Goal: Use online tool/utility

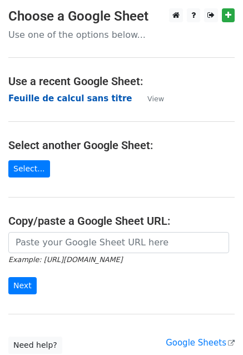
click at [49, 100] on strong "Feuille de calcul sans titre" at bounding box center [69, 98] width 123 height 10
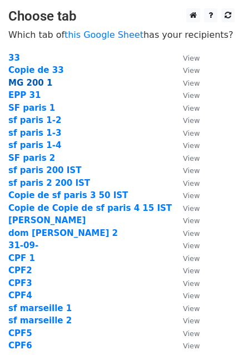
click at [31, 86] on strong "MG 200 1" at bounding box center [30, 83] width 44 height 10
click at [36, 84] on strong "MG 200 1" at bounding box center [30, 83] width 44 height 10
click at [32, 82] on strong "MG 200 1" at bounding box center [30, 83] width 44 height 10
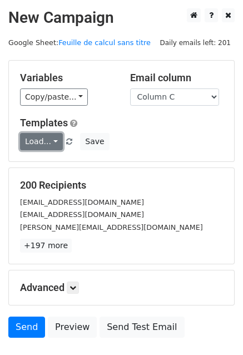
click at [37, 142] on link "Load..." at bounding box center [41, 141] width 43 height 17
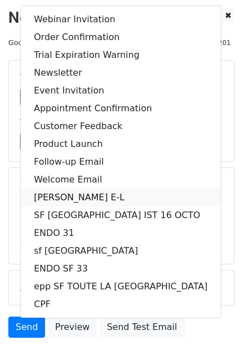
click at [52, 194] on link "MG EPP E-L" at bounding box center [121, 197] width 200 height 18
